Goal: Transaction & Acquisition: Purchase product/service

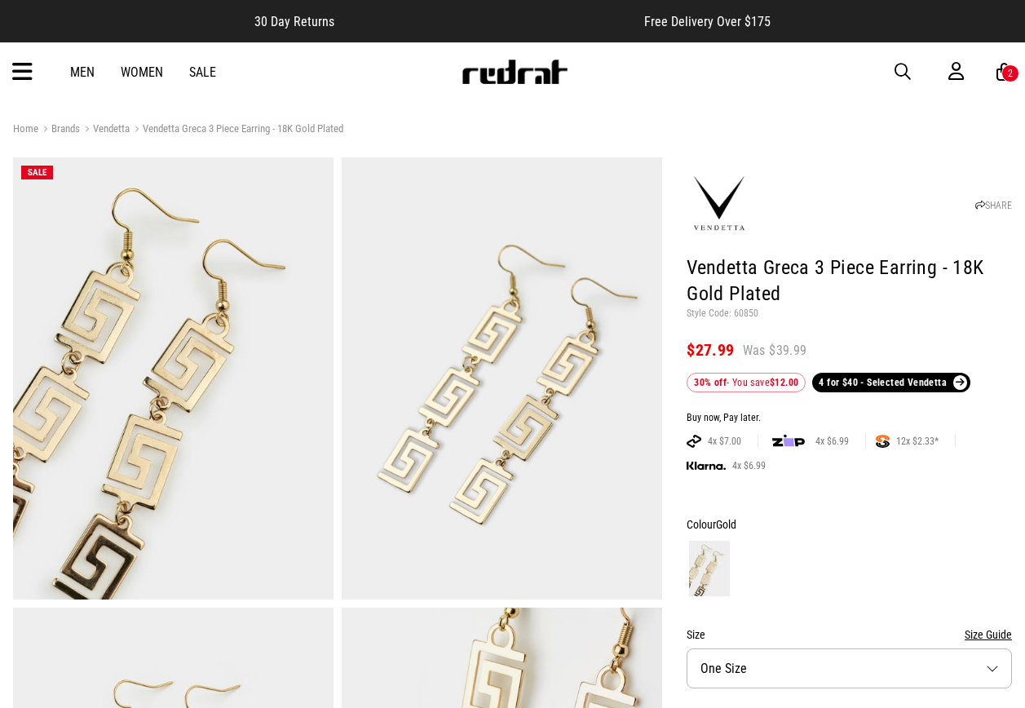
click at [892, 69] on div "Men Women Sale Sign in New Back Footwear Back Mens Back Womens Back Youth & Kid…" at bounding box center [512, 71] width 1025 height 59
click at [897, 68] on span "button" at bounding box center [903, 72] width 16 height 20
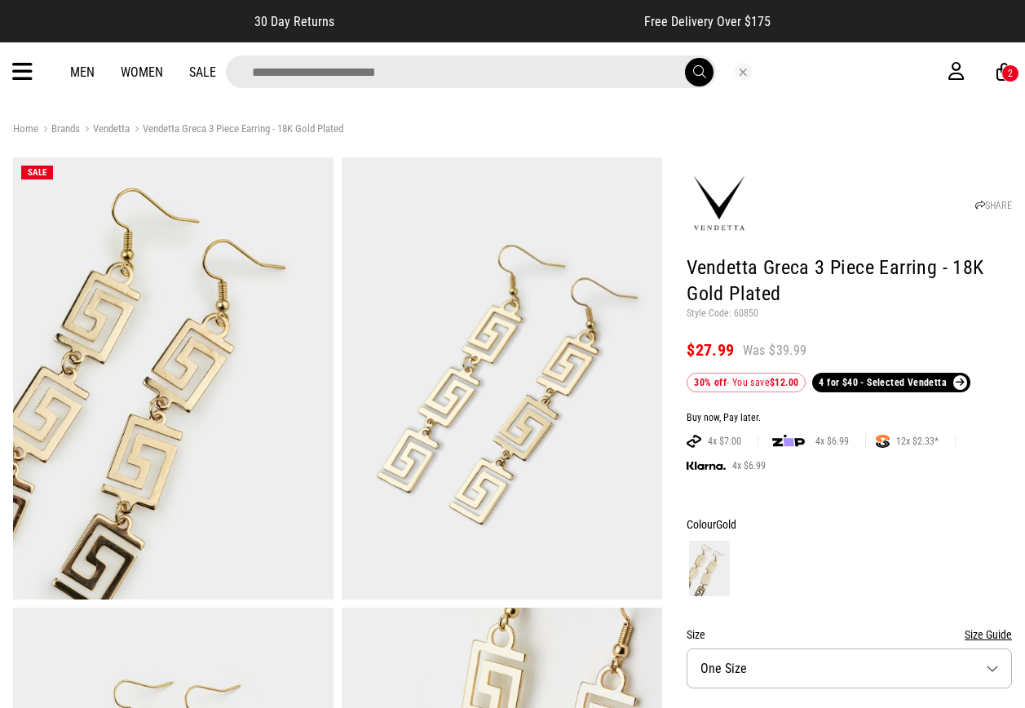
drag, startPoint x: 601, startPoint y: 54, endPoint x: 591, endPoint y: 63, distance: 13.3
click at [600, 54] on div "Men Women Sale 2" at bounding box center [512, 71] width 1025 height 59
click at [586, 67] on input "search" at bounding box center [471, 71] width 490 height 33
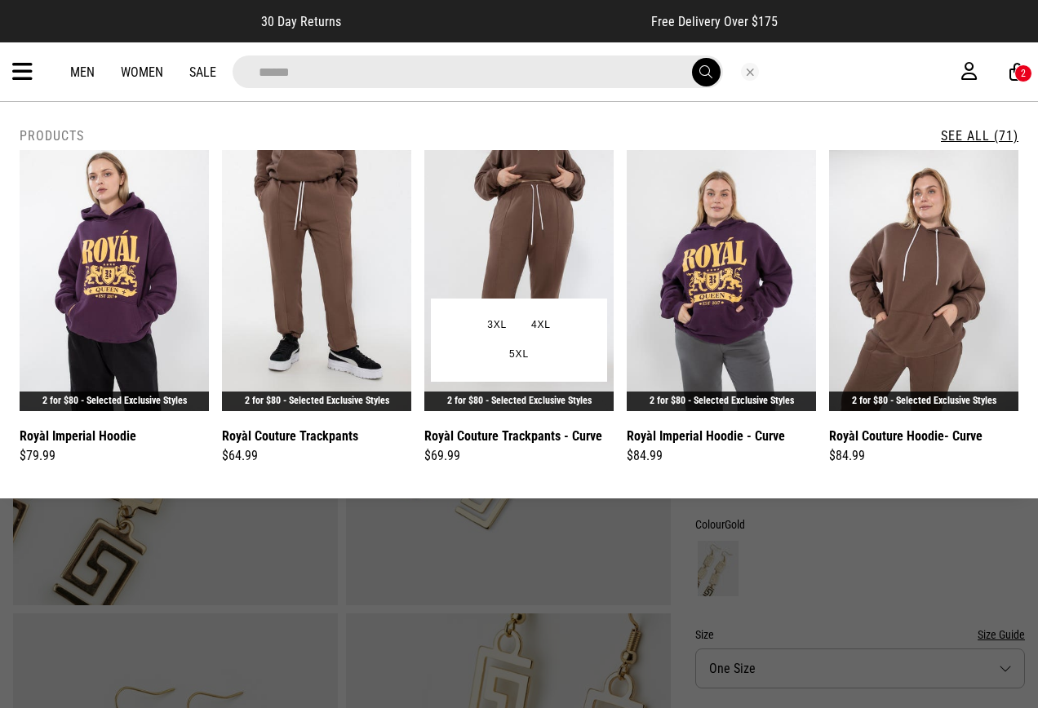
type input "*****"
click at [556, 220] on img at bounding box center [518, 280] width 189 height 261
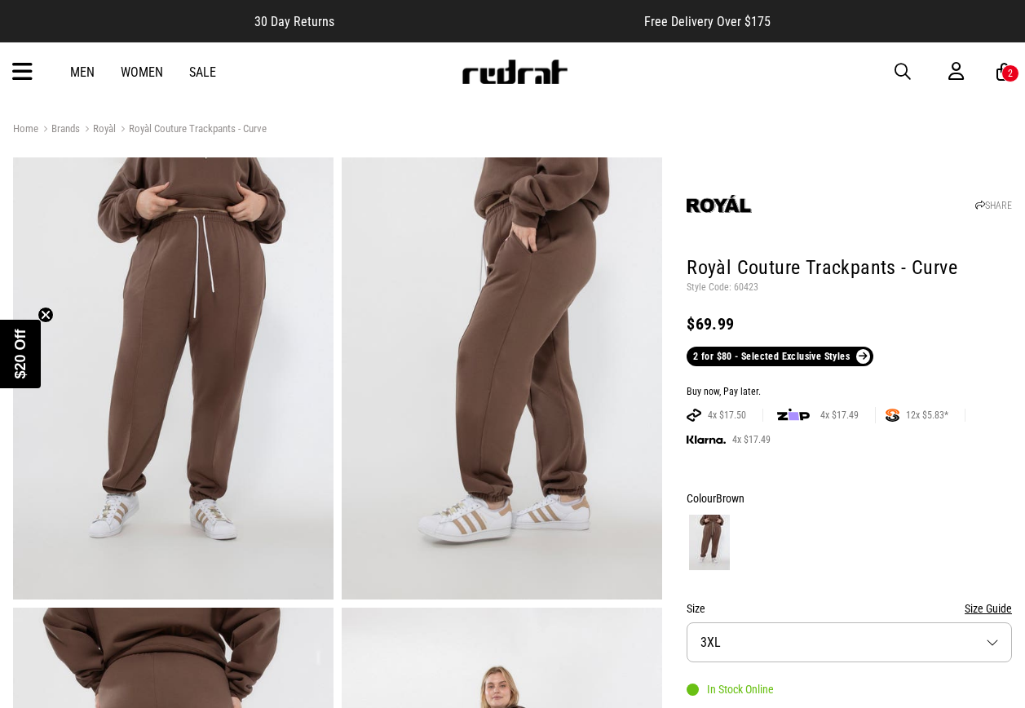
scroll to position [82, 0]
